Goal: Obtain resource: Download file/media

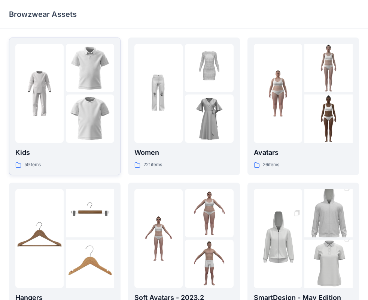
click at [58, 96] on img at bounding box center [39, 93] width 48 height 48
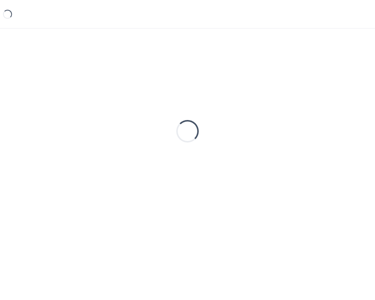
click at [58, 96] on div "Loading..." at bounding box center [187, 130] width 357 height 187
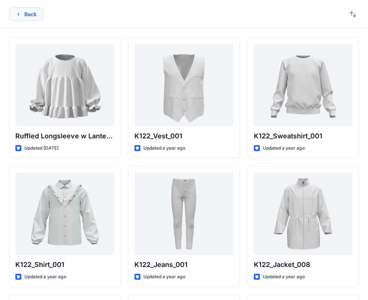
click at [15, 12] on button "Back" at bounding box center [26, 13] width 34 height 13
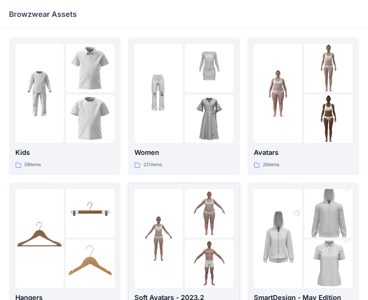
click at [180, 204] on div at bounding box center [158, 238] width 48 height 99
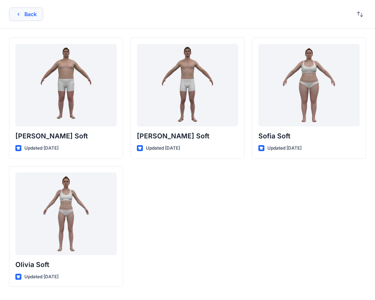
click at [18, 11] on icon "button" at bounding box center [18, 14] width 6 height 6
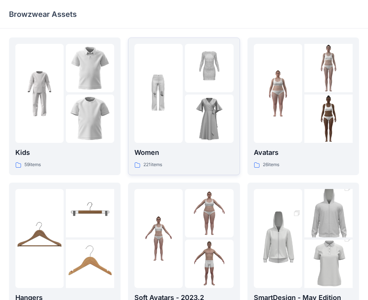
click at [160, 147] on div "Women 221 items" at bounding box center [183, 106] width 99 height 125
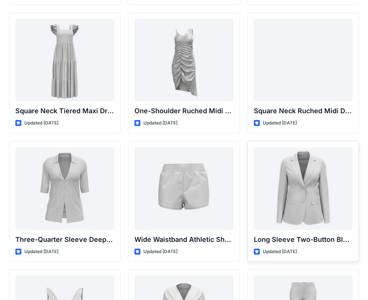
scroll to position [562, 0]
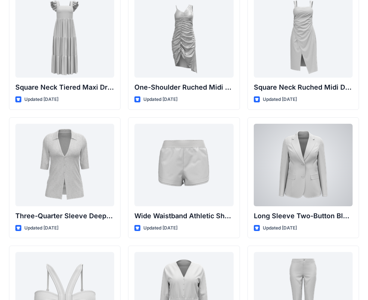
click at [320, 152] on div at bounding box center [303, 165] width 99 height 82
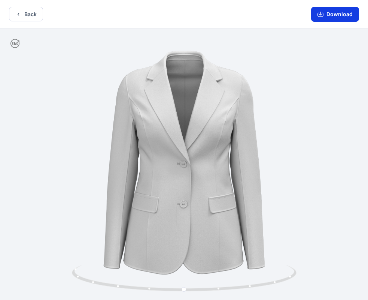
click at [324, 21] on button "Download" at bounding box center [335, 14] width 48 height 15
click at [22, 15] on button "Back" at bounding box center [26, 14] width 34 height 15
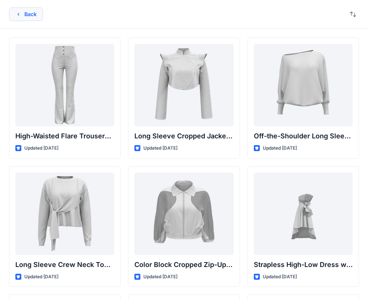
click at [18, 12] on icon "button" at bounding box center [18, 14] width 6 height 6
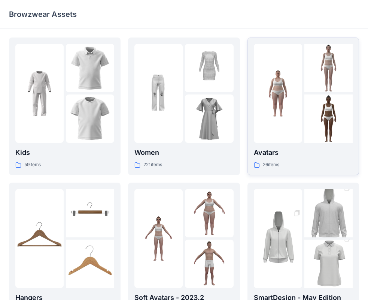
click at [304, 109] on img at bounding box center [328, 118] width 48 height 48
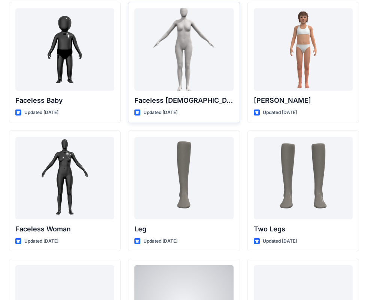
scroll to position [482, 0]
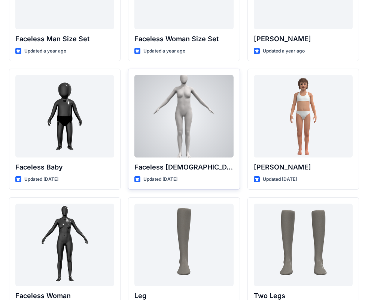
click at [204, 120] on div at bounding box center [183, 116] width 99 height 82
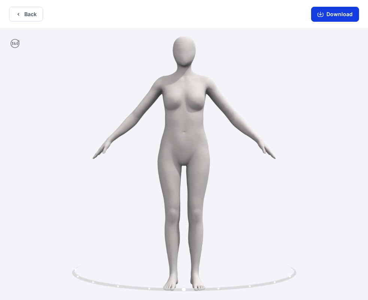
click at [329, 15] on button "Download" at bounding box center [335, 14] width 48 height 15
